Goal: Find specific page/section: Find specific page/section

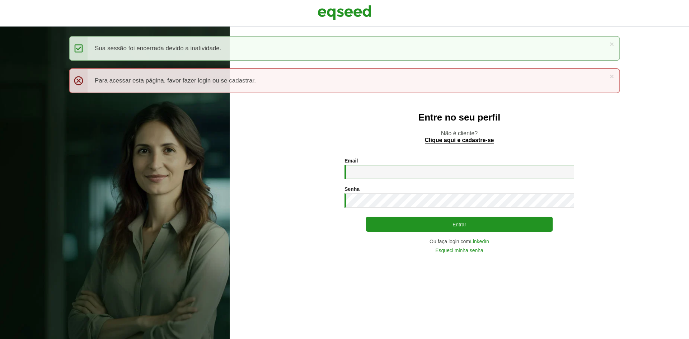
click at [374, 170] on input "Email *" at bounding box center [459, 172] width 230 height 14
type input "**********"
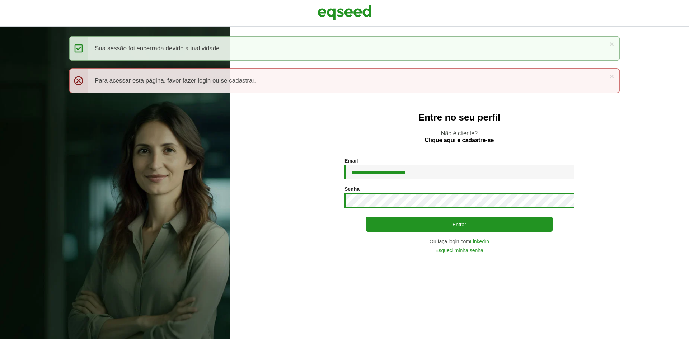
click at [366, 217] on button "Entrar" at bounding box center [459, 224] width 187 height 15
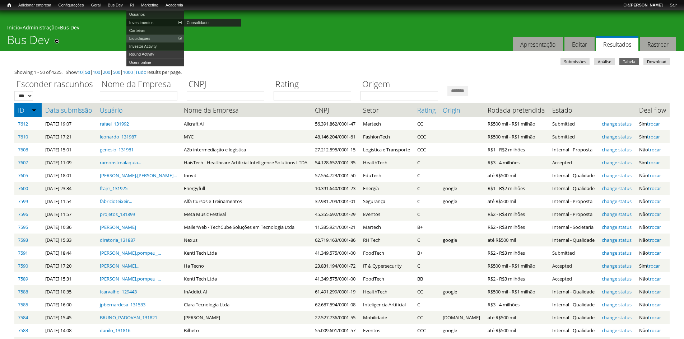
click at [141, 21] on link "Investimentos" at bounding box center [154, 23] width 57 height 8
